Goal: Information Seeking & Learning: Learn about a topic

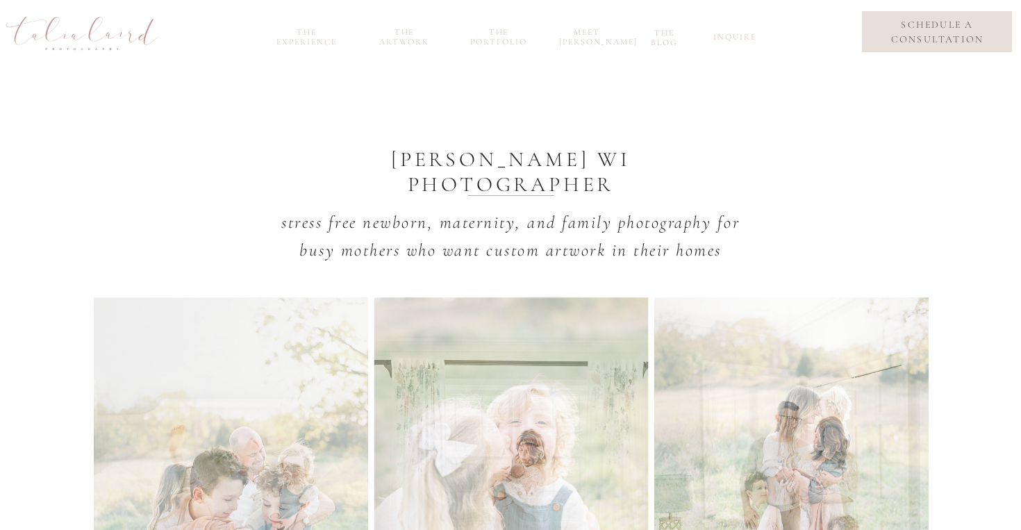
click at [320, 42] on nav "the experience" at bounding box center [307, 35] width 74 height 16
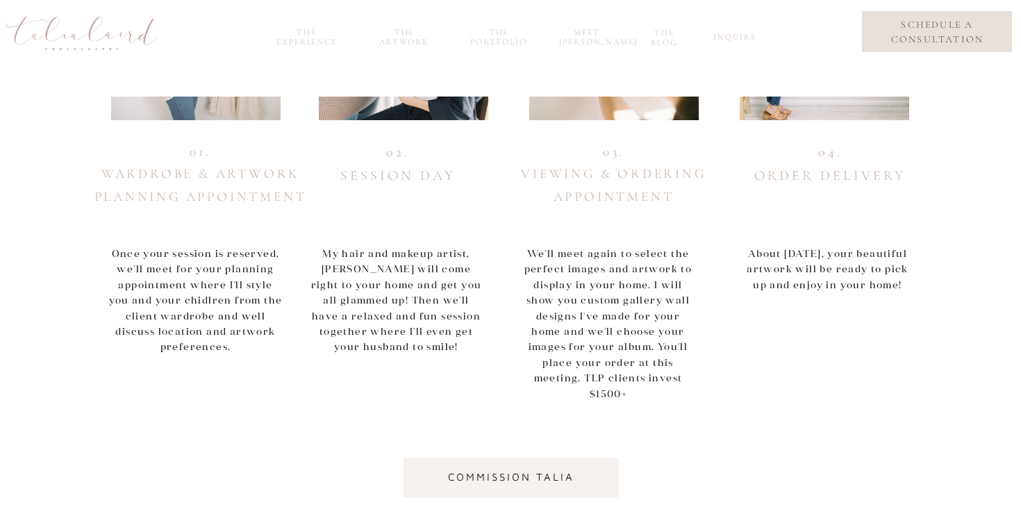
scroll to position [730, 0]
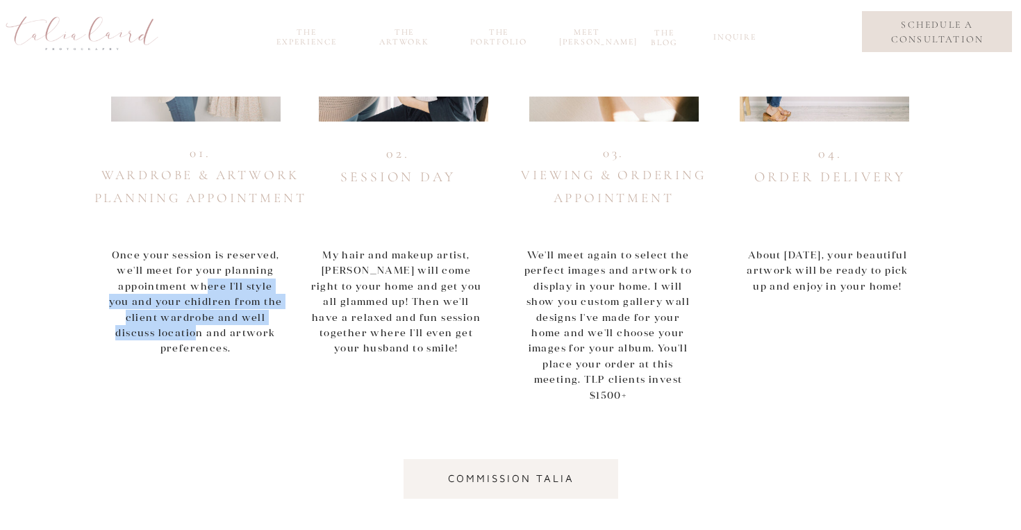
drag, startPoint x: 194, startPoint y: 331, endPoint x: 194, endPoint y: 288, distance: 43.8
click at [194, 288] on p "Once your session is reserved, we'll meet for your planning appointment where I…" at bounding box center [196, 282] width 176 height 70
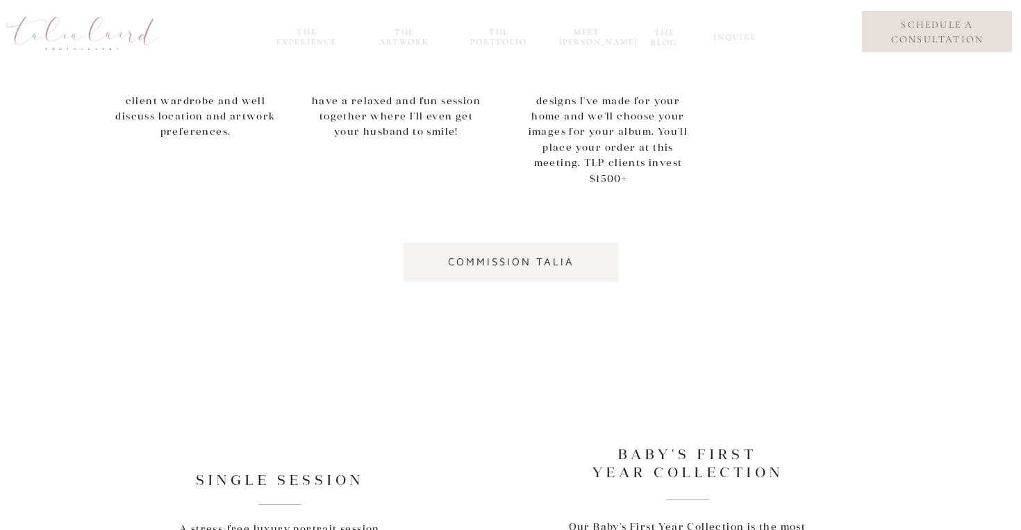
scroll to position [950, 0]
